Goal: Information Seeking & Learning: Find specific fact

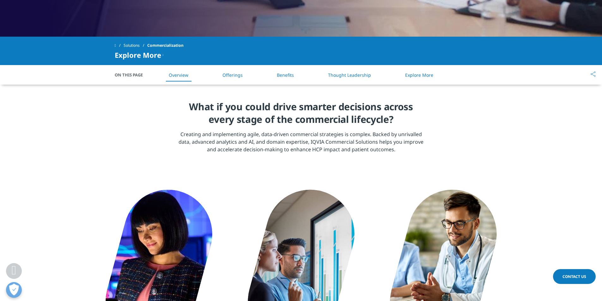
scroll to position [284, 0]
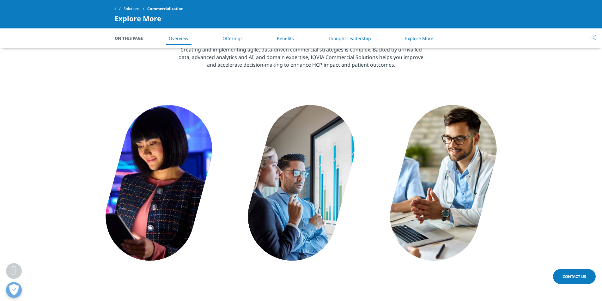
click at [236, 37] on link "Offerings" at bounding box center [232, 38] width 20 height 6
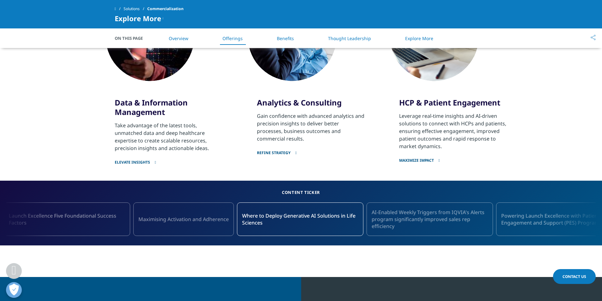
scroll to position [479, 0]
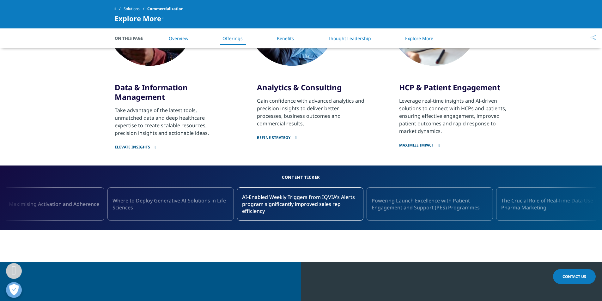
click at [130, 145] on link "ELEVATE INSIGHTS" at bounding box center [169, 143] width 109 height 13
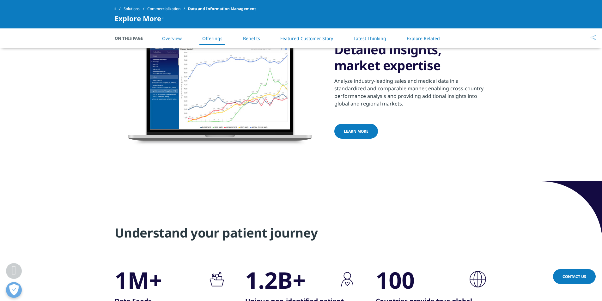
scroll to position [508, 0]
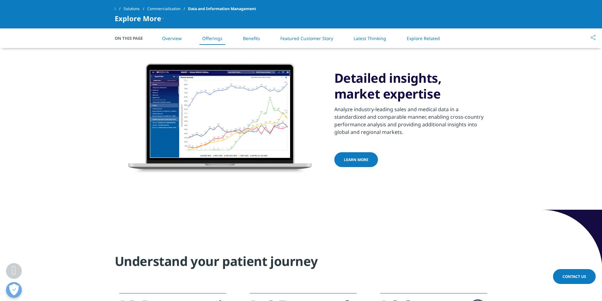
click at [353, 159] on span "LEARN MORE" at bounding box center [356, 159] width 25 height 5
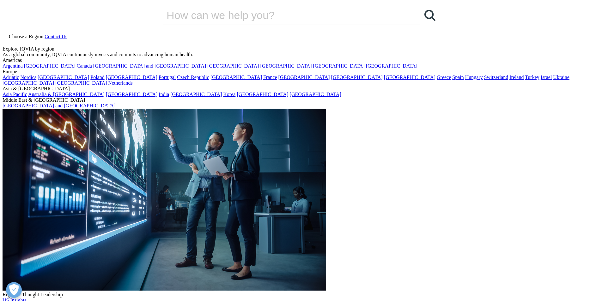
click at [8, 39] on icon at bounding box center [5, 41] width 5 height 5
click at [209, 25] on input "Search" at bounding box center [283, 15] width 240 height 19
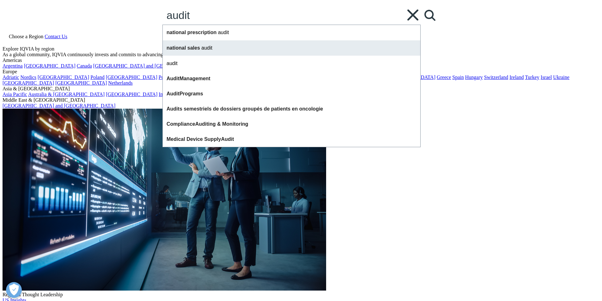
type input "audit"
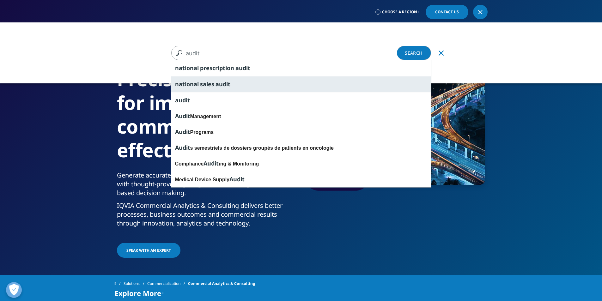
click at [197, 82] on span "national" at bounding box center [187, 84] width 24 height 8
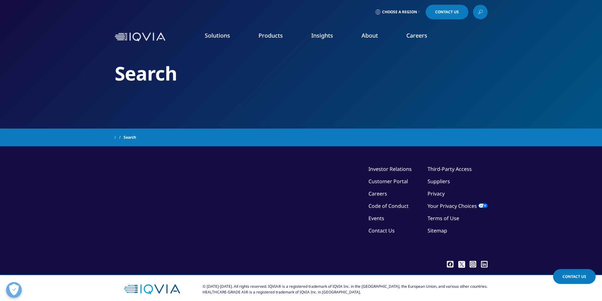
type input "national sales audit"
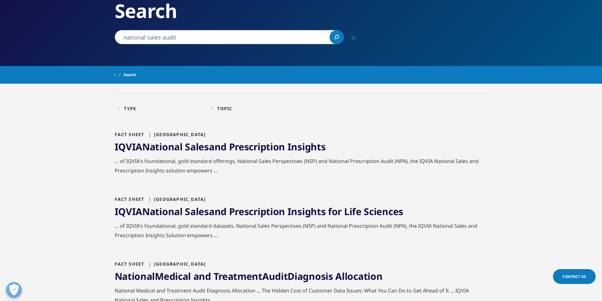
scroll to position [63, 0]
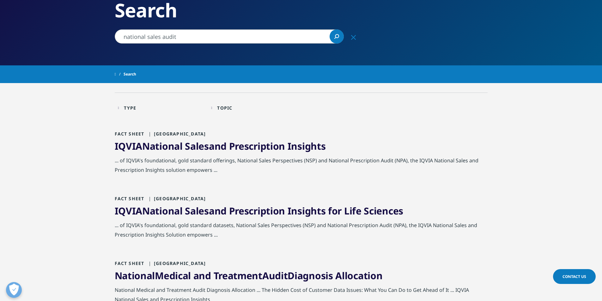
click at [217, 147] on link "IQVIA National Sales and Prescription Insights" at bounding box center [220, 146] width 211 height 13
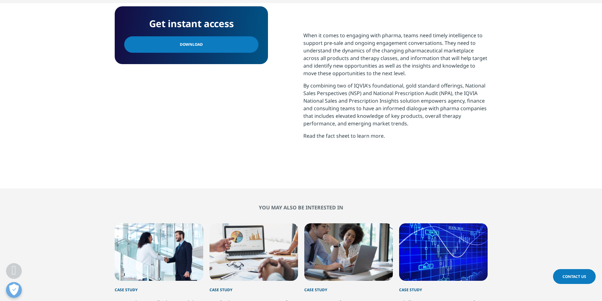
scroll to position [158, 0]
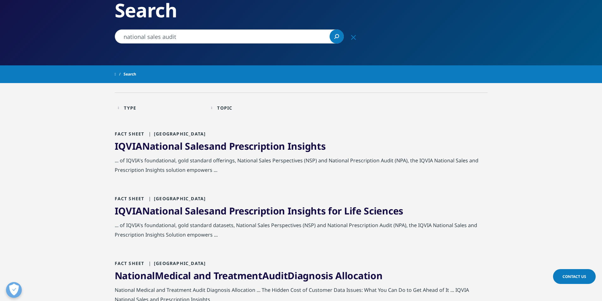
scroll to position [95, 0]
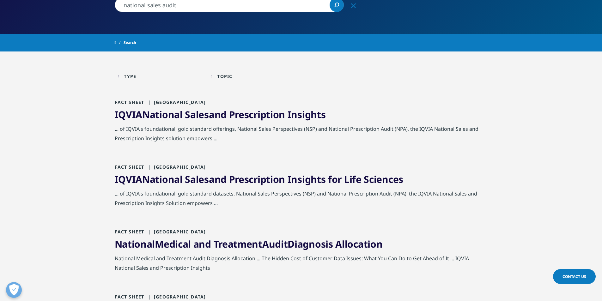
click at [238, 180] on link "IQVIA National Sales and Prescription Insights for Life Sciences" at bounding box center [259, 179] width 289 height 13
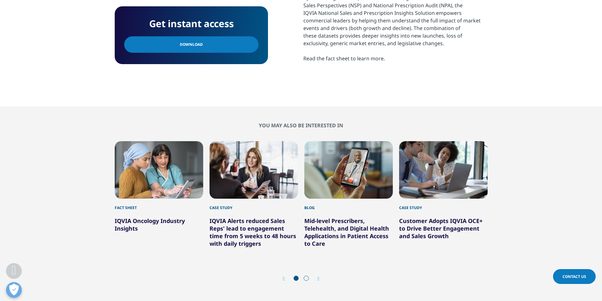
scroll to position [379, 0]
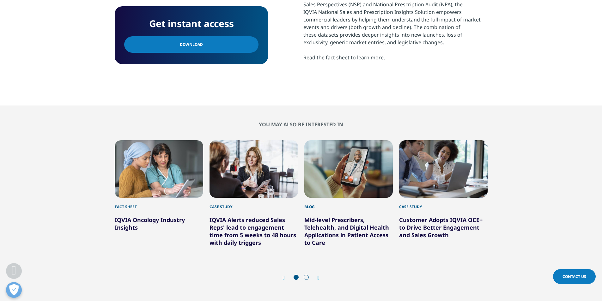
click at [202, 47] on link "Download" at bounding box center [191, 44] width 134 height 16
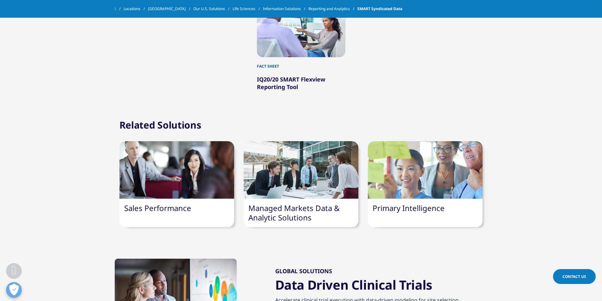
scroll to position [600, 0]
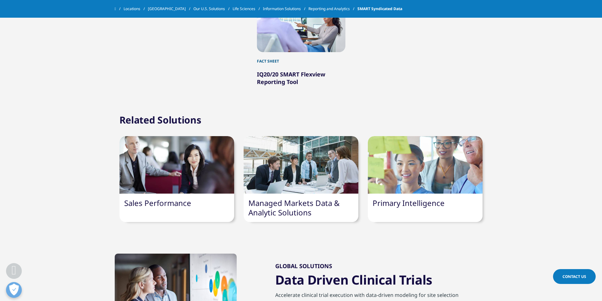
click at [157, 207] on link "Sales Performance" at bounding box center [157, 203] width 67 height 10
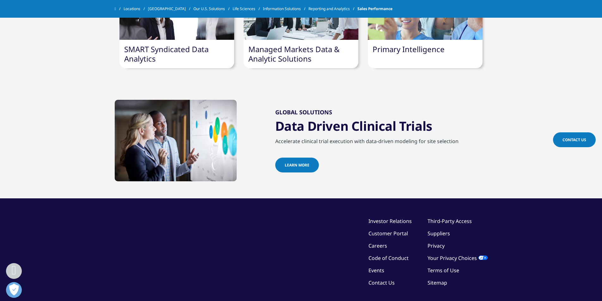
scroll to position [532, 0]
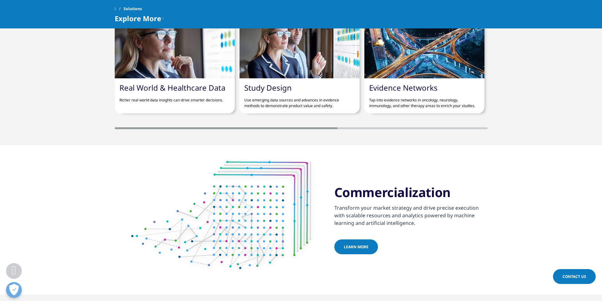
scroll to position [727, 0]
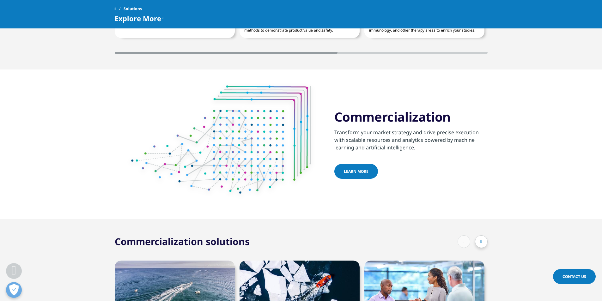
click at [356, 173] on span "learn more" at bounding box center [356, 171] width 25 height 5
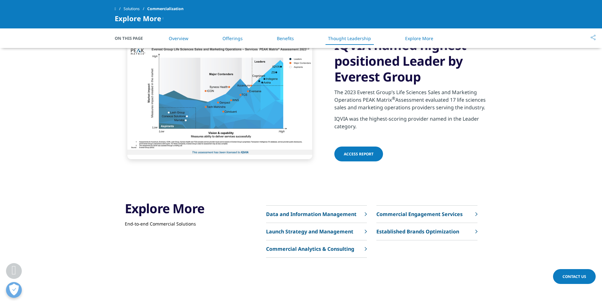
scroll to position [1643, 0]
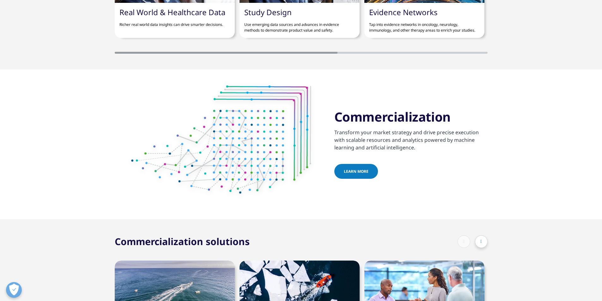
scroll to position [727, 0]
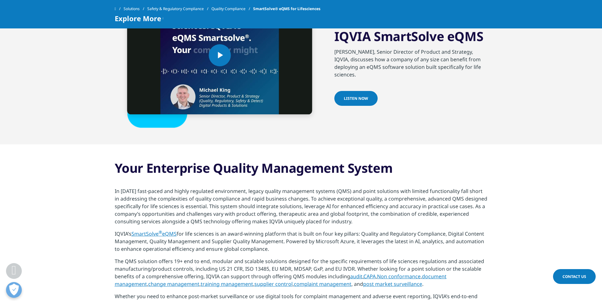
scroll to position [411, 0]
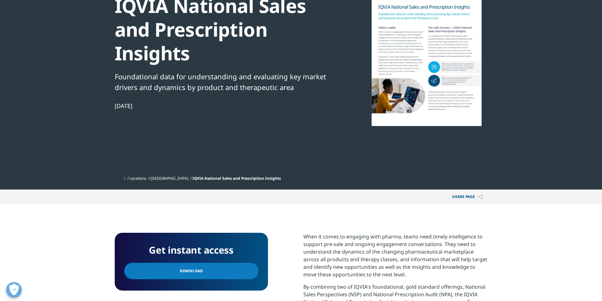
scroll to position [95, 0]
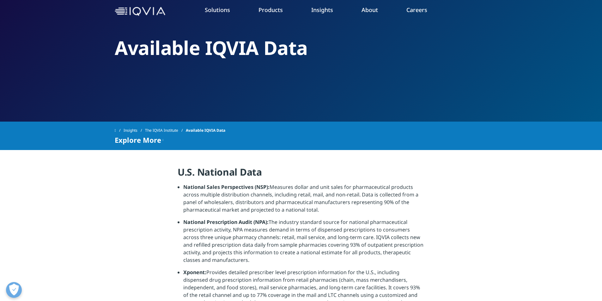
scroll to position [95, 0]
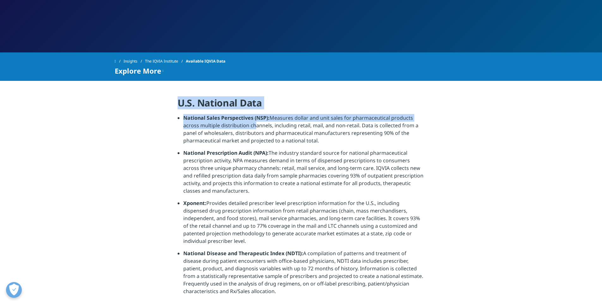
drag, startPoint x: 179, startPoint y: 101, endPoint x: 252, endPoint y: 126, distance: 77.8
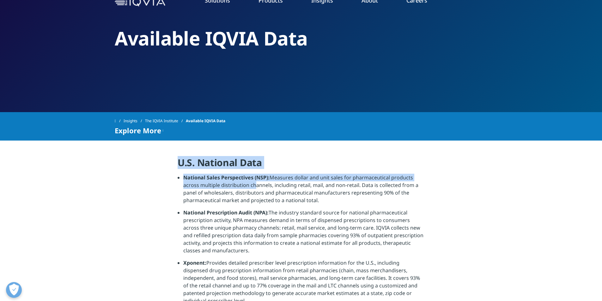
scroll to position [0, 0]
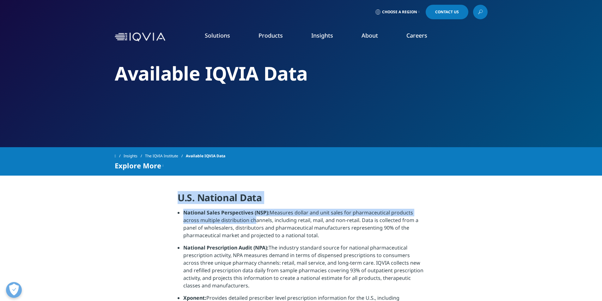
drag, startPoint x: 415, startPoint y: 214, endPoint x: 173, endPoint y: 195, distance: 242.8
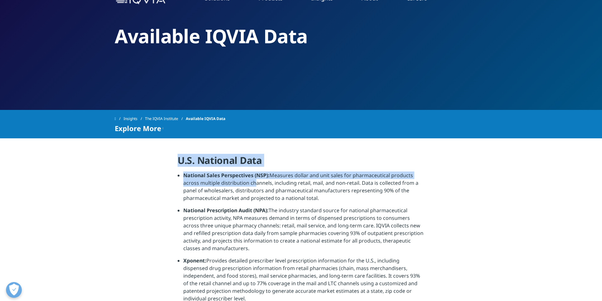
scroll to position [126, 0]
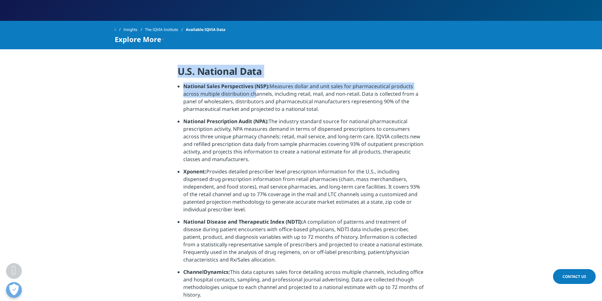
click at [266, 94] on li "National Sales Perspectives (NSP): Measures dollar and unit sales for pharmaceu…" at bounding box center [303, 99] width 241 height 35
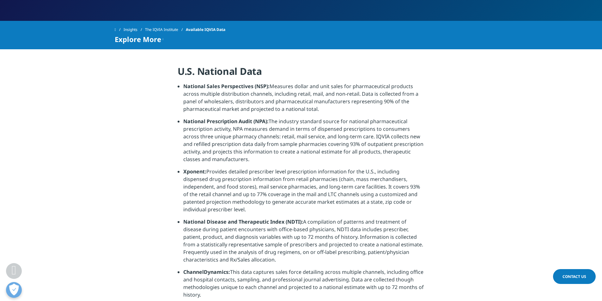
click at [287, 111] on li "National Sales Perspectives (NSP): Measures dollar and unit sales for pharmaceu…" at bounding box center [303, 99] width 241 height 35
